Goal: Task Accomplishment & Management: Manage account settings

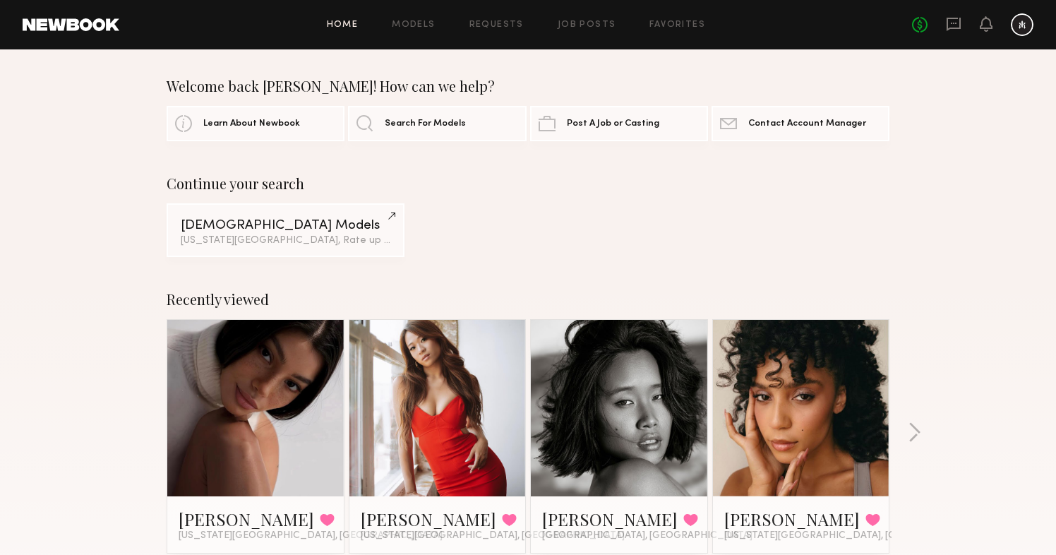
scroll to position [47, 0]
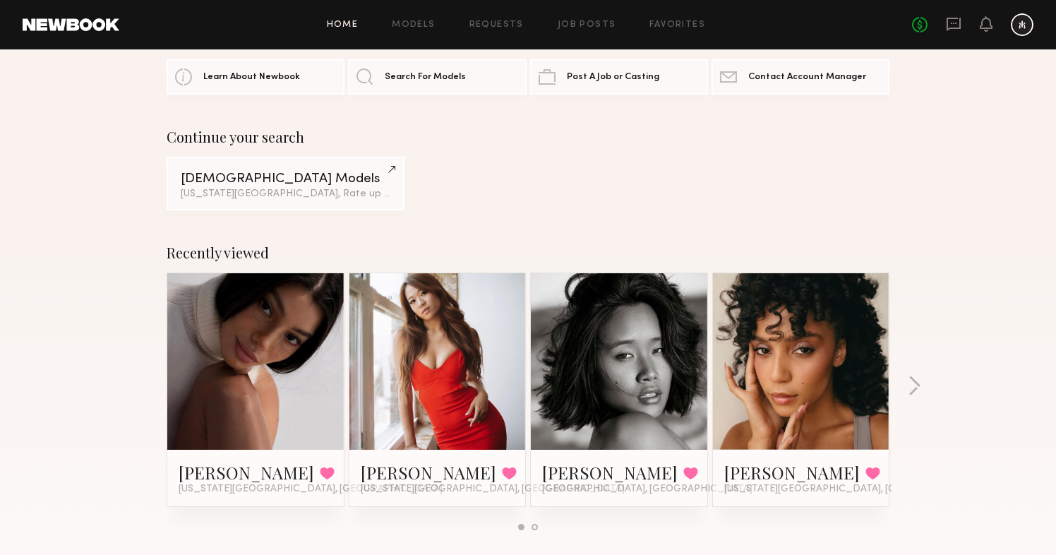
click at [962, 22] on div "No fees up to $5,000" at bounding box center [972, 24] width 121 height 23
click at [952, 19] on icon at bounding box center [954, 24] width 16 height 16
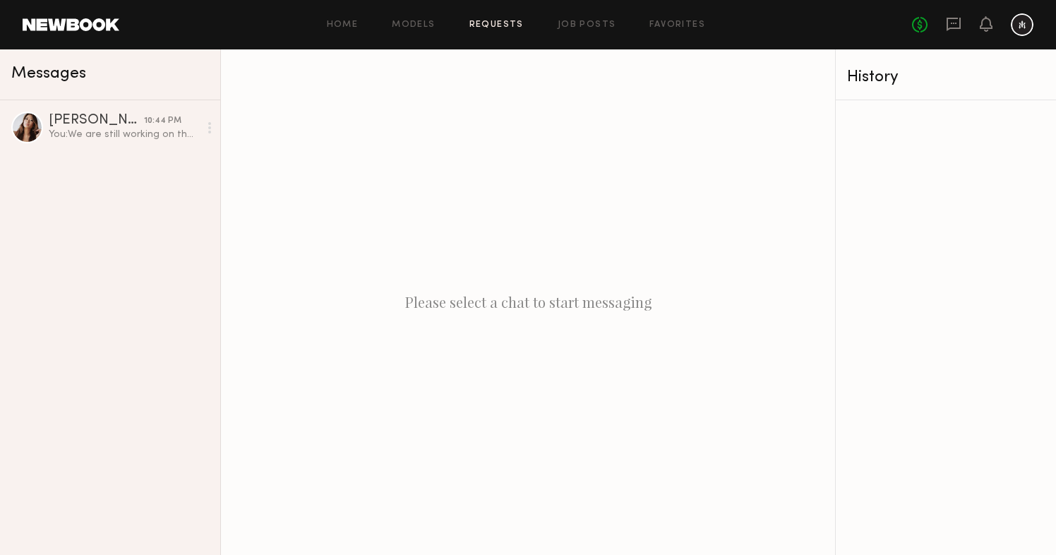
click at [488, 24] on link "Requests" at bounding box center [496, 24] width 54 height 9
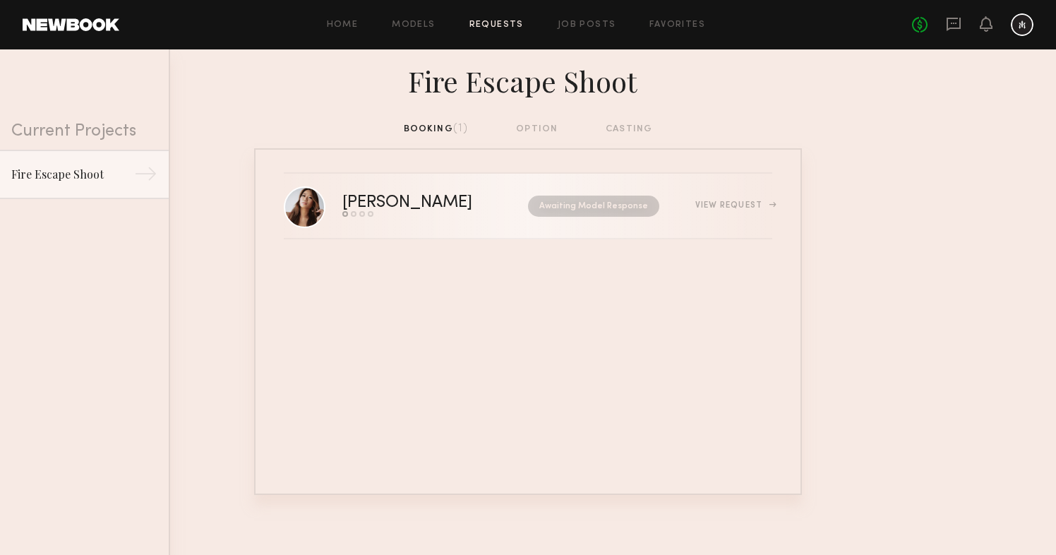
click at [432, 196] on div "[PERSON_NAME]" at bounding box center [421, 203] width 158 height 16
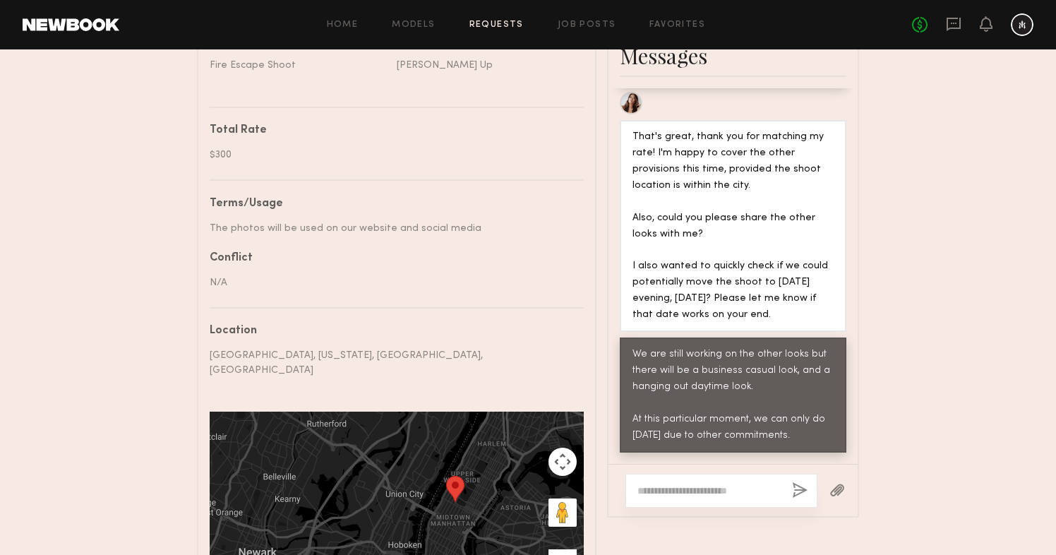
scroll to position [647, 0]
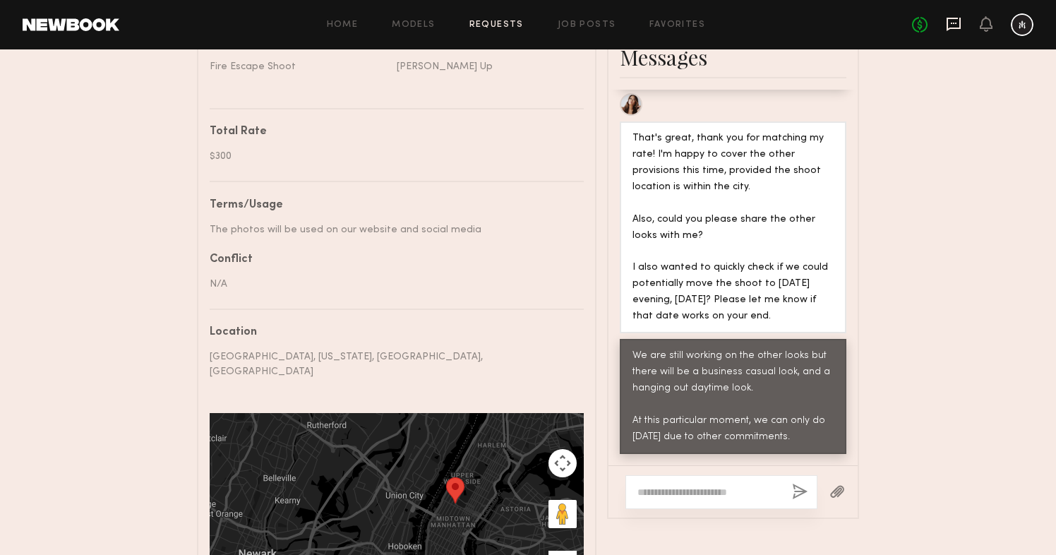
click at [950, 21] on icon at bounding box center [954, 24] width 16 height 16
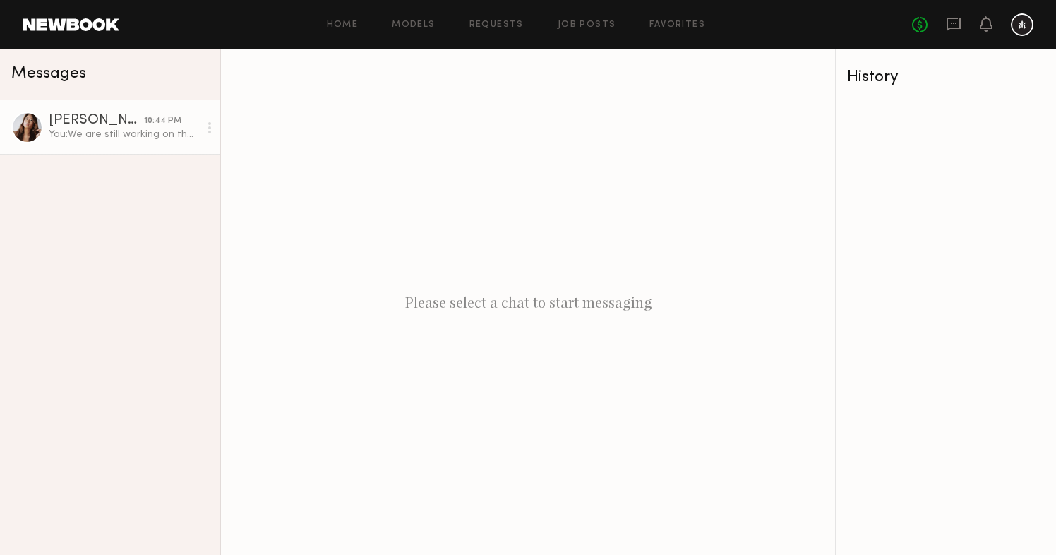
click at [174, 121] on div "10:44 PM" at bounding box center [162, 120] width 37 height 13
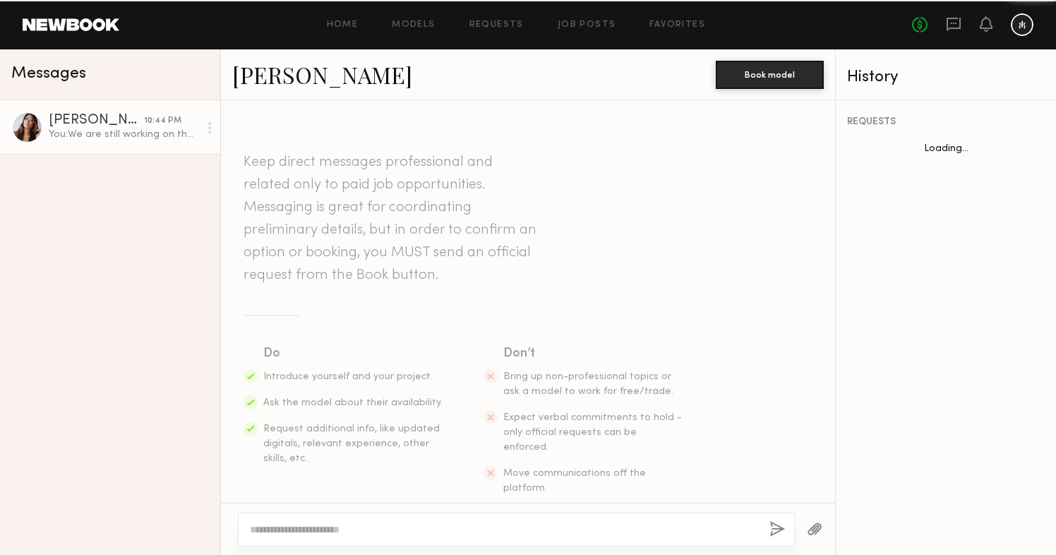
scroll to position [2083, 0]
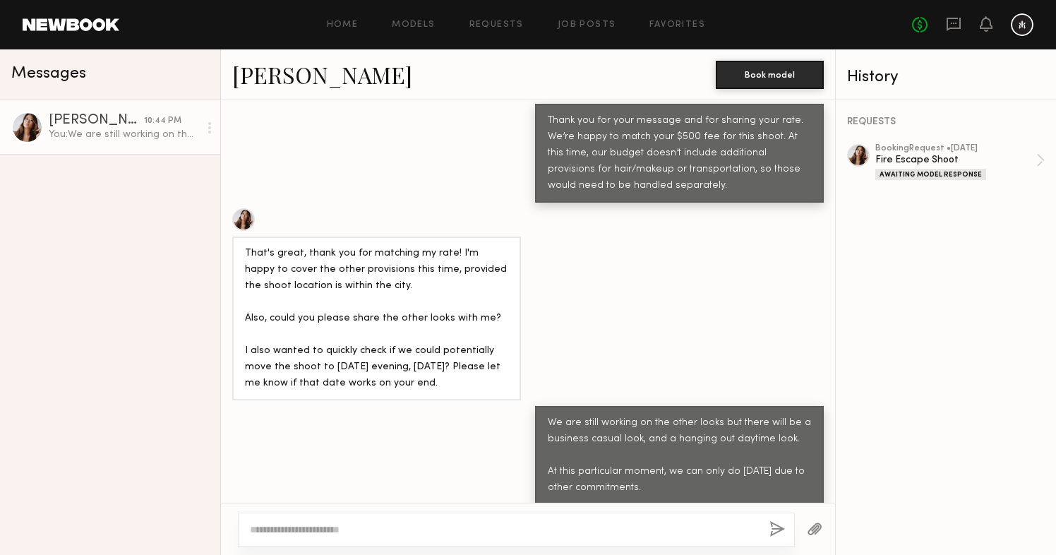
click at [660, 16] on div "Home Models Requests Job Posts Favorites Sign Out No fees up to $5,000" at bounding box center [576, 24] width 914 height 23
click at [660, 17] on div "Home Models Requests Job Posts Favorites Sign Out No fees up to $5,000" at bounding box center [576, 24] width 914 height 23
click at [658, 28] on link "Favorites" at bounding box center [677, 24] width 56 height 9
